Goal: Transaction & Acquisition: Purchase product/service

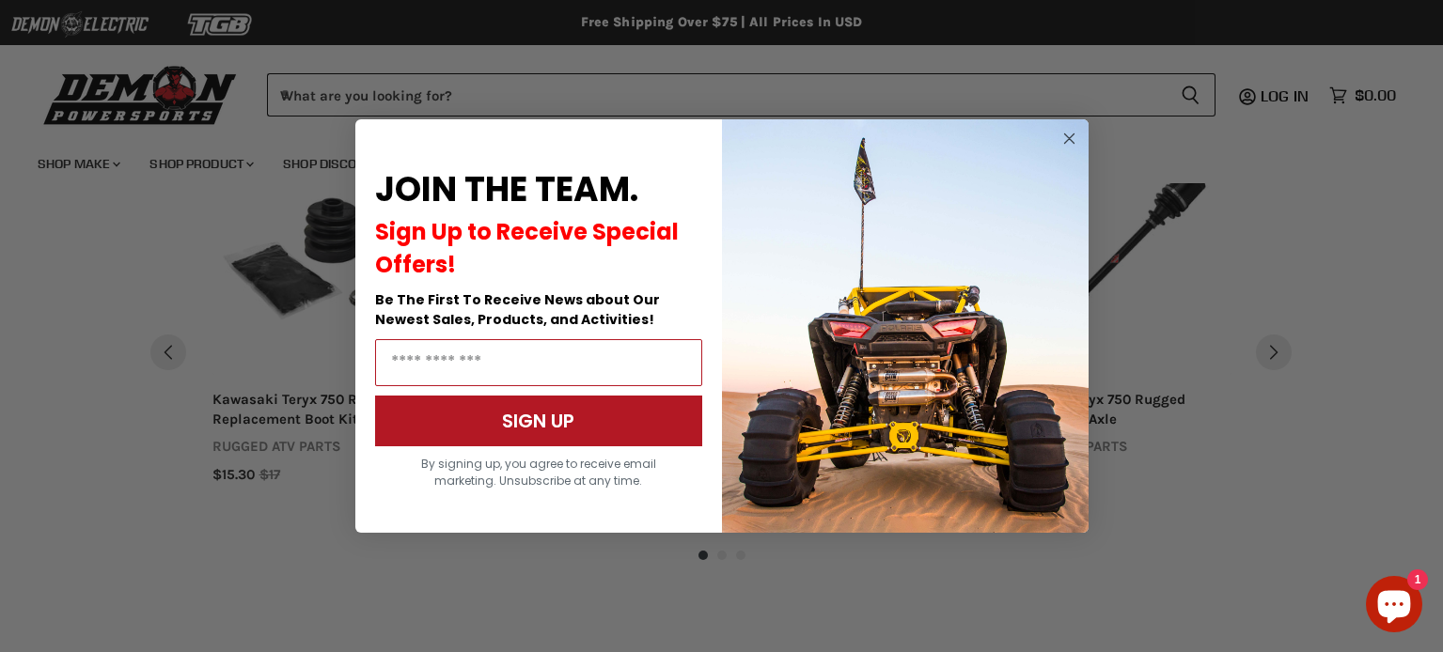
scroll to position [1488, 0]
